Goal: Navigation & Orientation: Find specific page/section

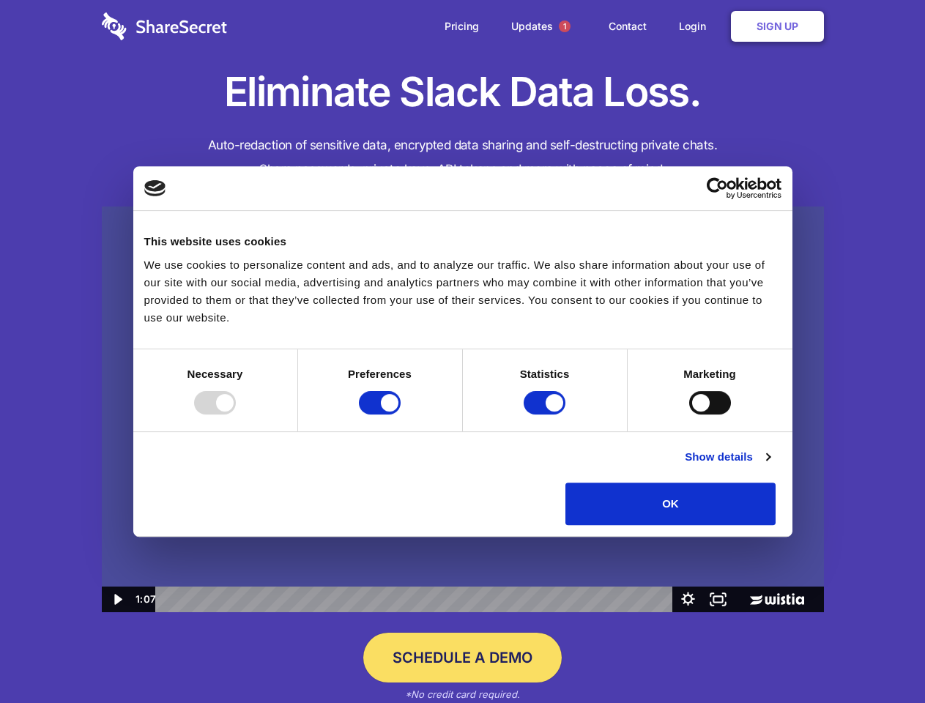
click at [462, 352] on img at bounding box center [463, 410] width 722 height 406
click at [236, 415] on div at bounding box center [215, 402] width 42 height 23
click at [401, 415] on input "Preferences" at bounding box center [380, 402] width 42 height 23
checkbox input "false"
click at [546, 415] on input "Statistics" at bounding box center [545, 402] width 42 height 23
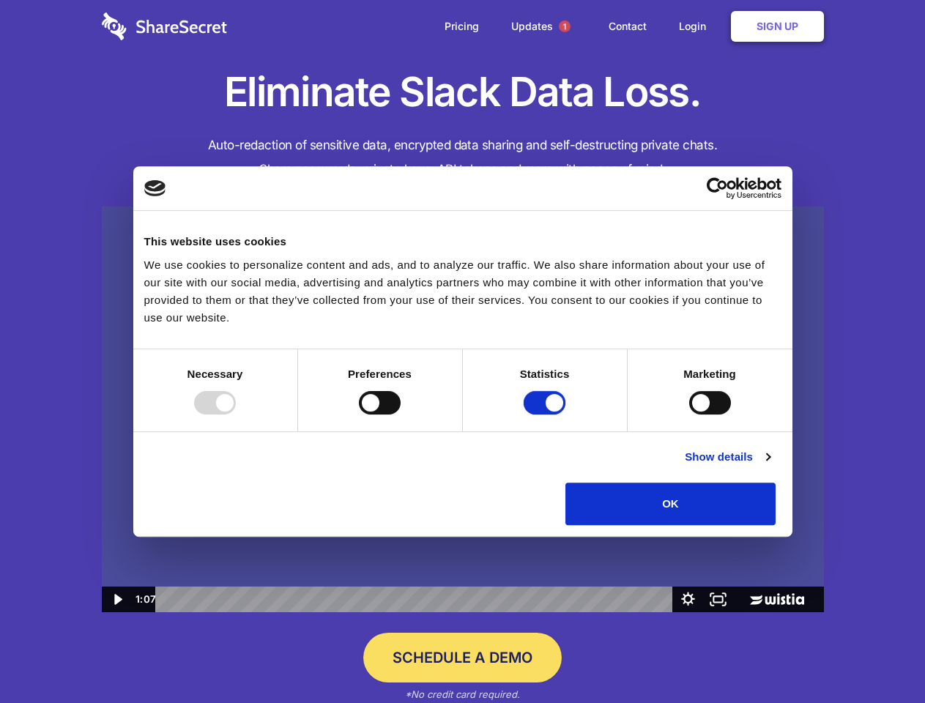
checkbox input "false"
click at [689, 415] on input "Marketing" at bounding box center [710, 402] width 42 height 23
checkbox input "true"
click at [770, 466] on link "Show details" at bounding box center [727, 457] width 85 height 18
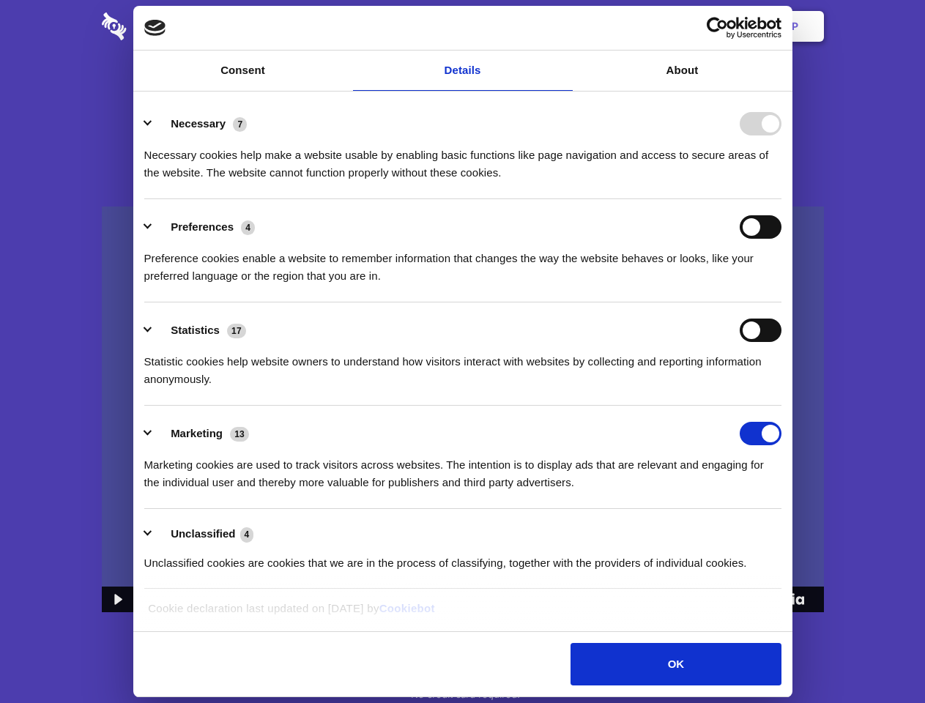
click at [781, 199] on li "Necessary 7 Necessary cookies help make a website usable by enabling basic func…" at bounding box center [462, 147] width 637 height 103
click at [564, 26] on span "1" at bounding box center [565, 27] width 12 height 12
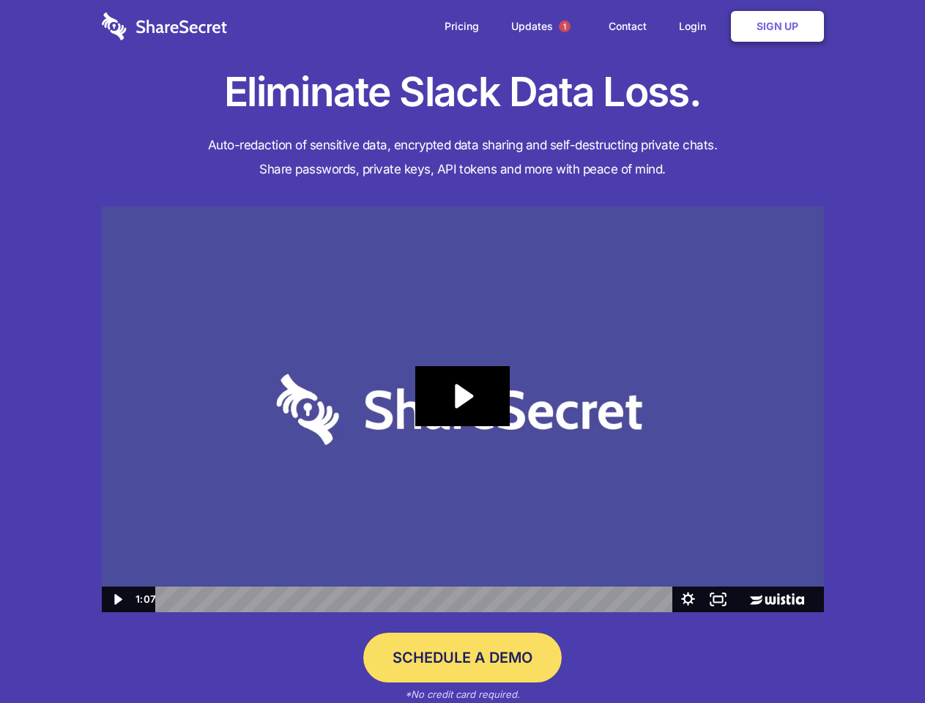
click at [463, 409] on icon "Play Video: Sharesecret Slack Extension" at bounding box center [462, 396] width 94 height 60
